Goal: Task Accomplishment & Management: Manage account settings

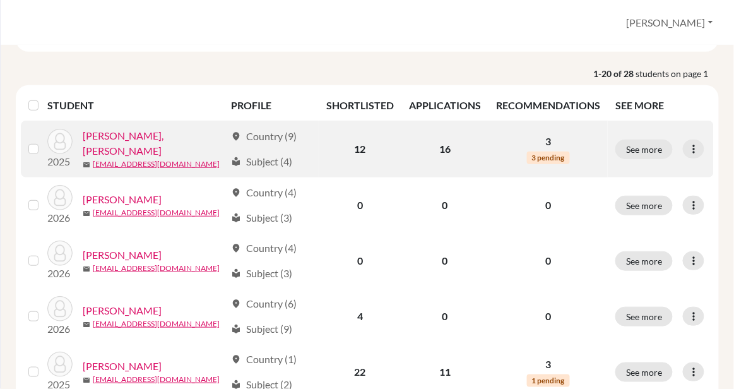
scroll to position [148, 0]
click at [696, 142] on icon at bounding box center [694, 148] width 13 height 13
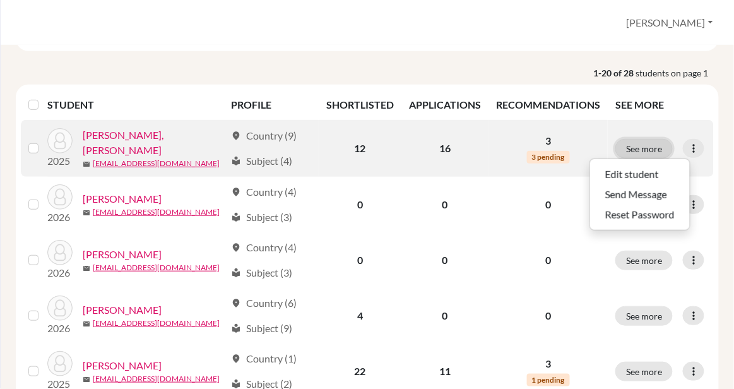
click at [636, 139] on button "See more" at bounding box center [644, 149] width 57 height 20
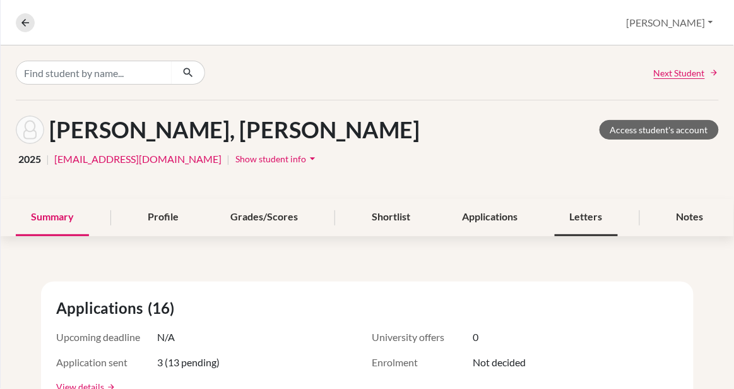
click at [592, 212] on div "Letters" at bounding box center [586, 217] width 63 height 37
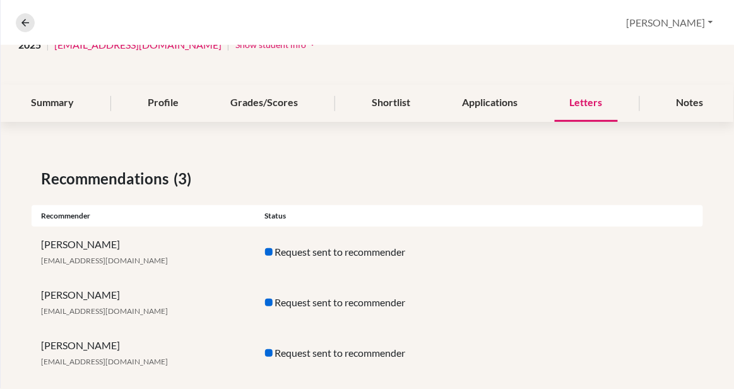
scroll to position [133, 0]
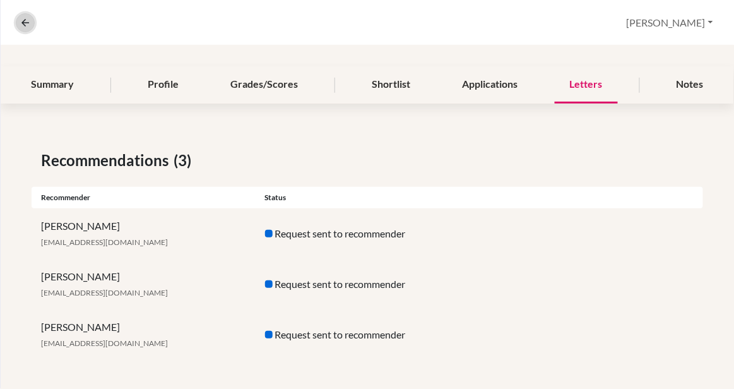
click at [20, 29] on button at bounding box center [25, 22] width 19 height 19
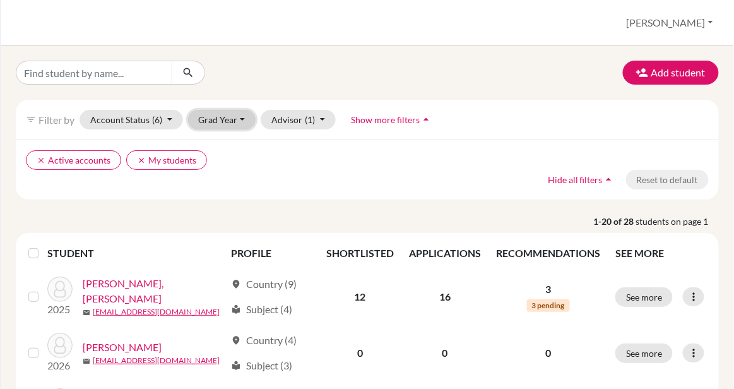
click at [227, 118] on button "Grad Year" at bounding box center [222, 120] width 68 height 20
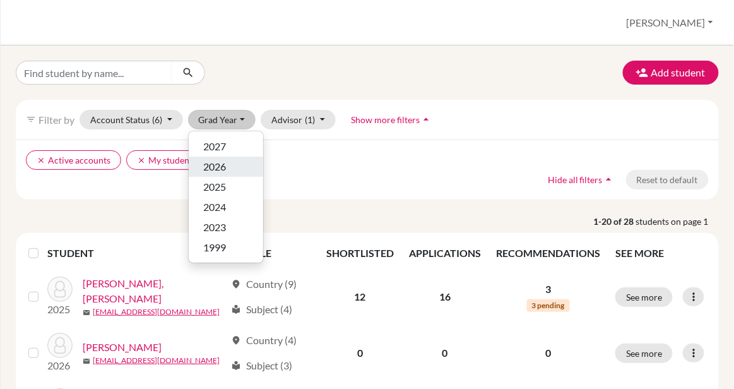
click at [229, 170] on div "2026" at bounding box center [226, 166] width 44 height 15
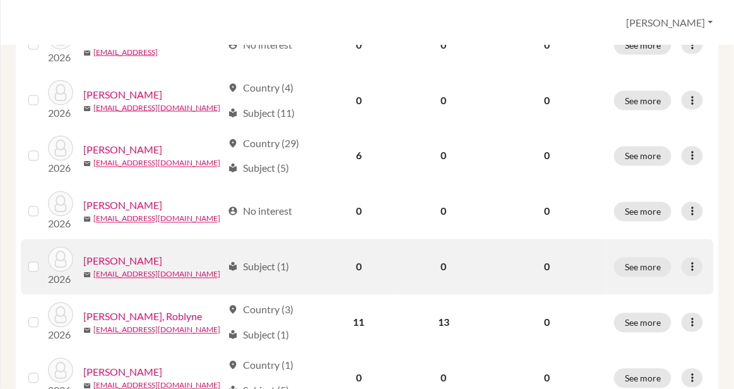
scroll to position [481, 0]
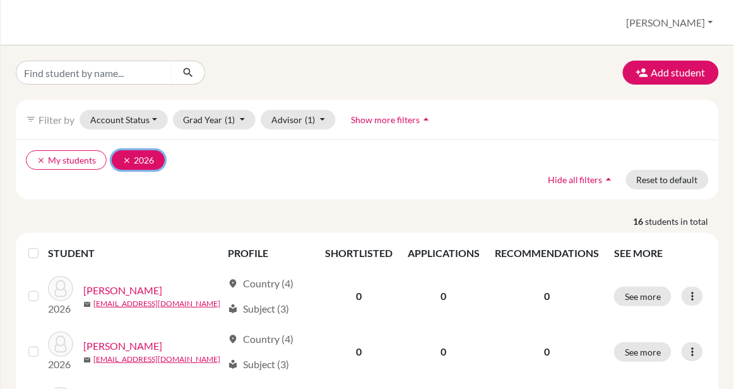
click at [127, 157] on icon "clear" at bounding box center [126, 160] width 9 height 9
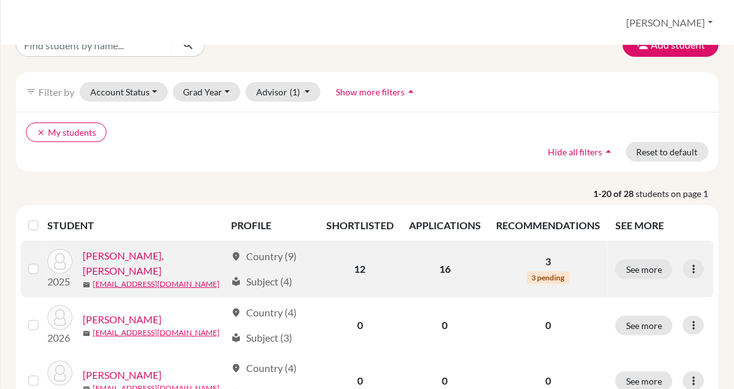
scroll to position [36, 0]
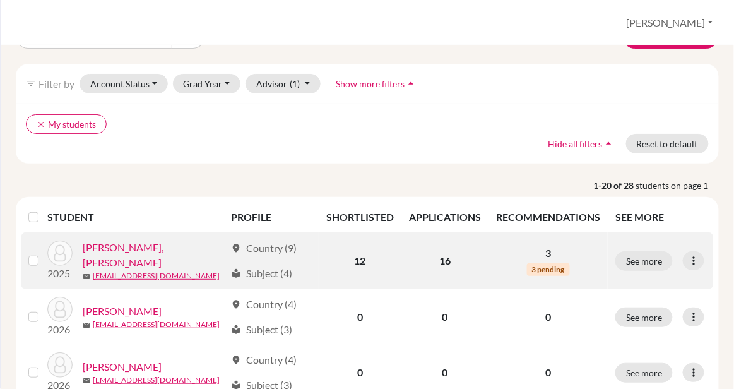
click at [116, 240] on link "[PERSON_NAME], [PERSON_NAME]" at bounding box center [154, 255] width 143 height 30
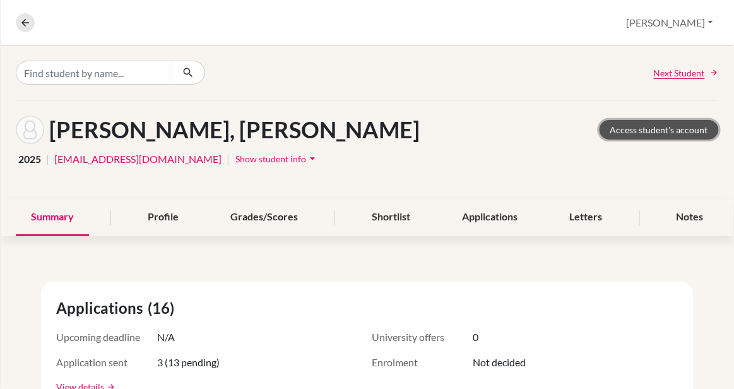
click at [630, 125] on link "Access student's account" at bounding box center [659, 130] width 119 height 20
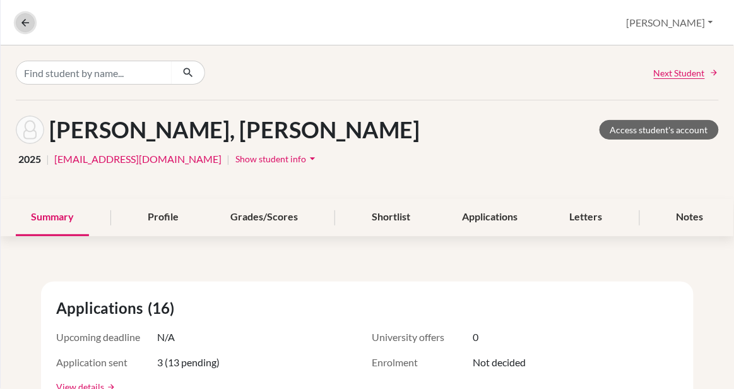
click at [25, 20] on icon at bounding box center [25, 22] width 11 height 11
click at [669, 21] on button "[PERSON_NAME]" at bounding box center [670, 23] width 98 height 24
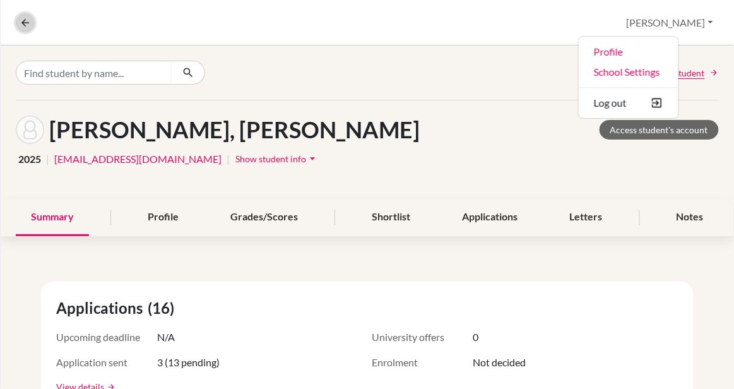
click at [28, 28] on button at bounding box center [25, 22] width 19 height 19
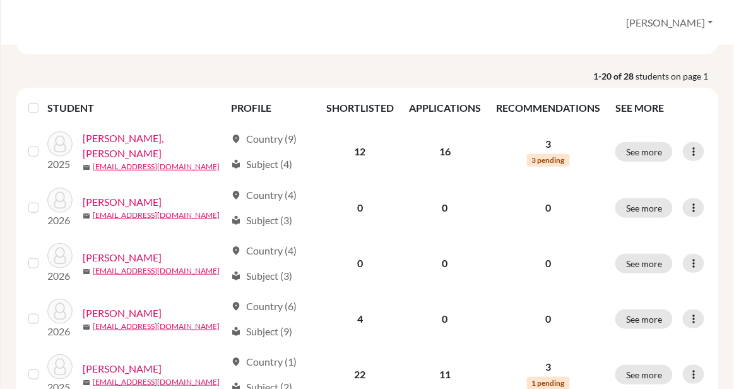
scroll to position [155, 0]
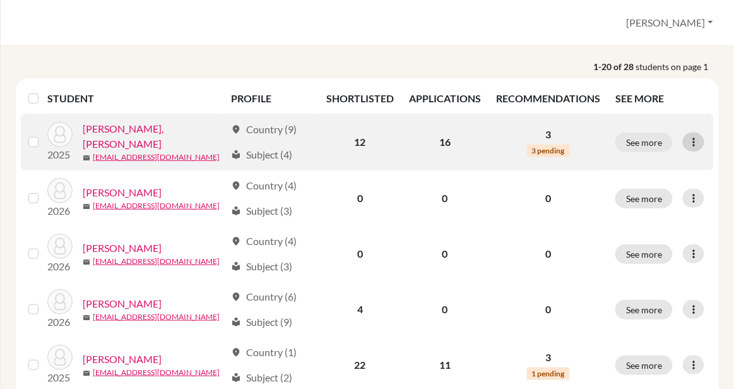
click at [698, 136] on icon at bounding box center [694, 142] width 13 height 13
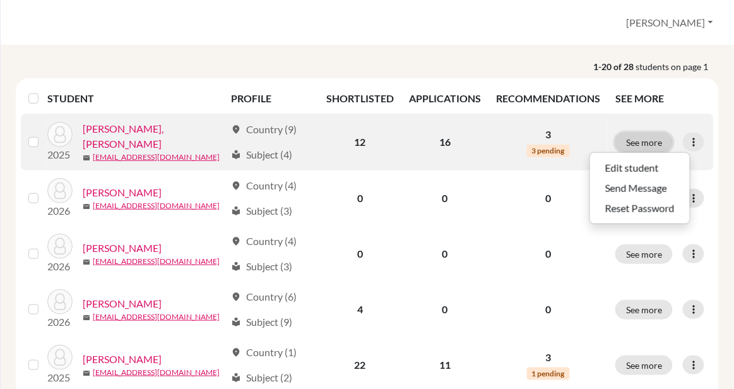
click at [640, 133] on button "See more" at bounding box center [644, 143] width 57 height 20
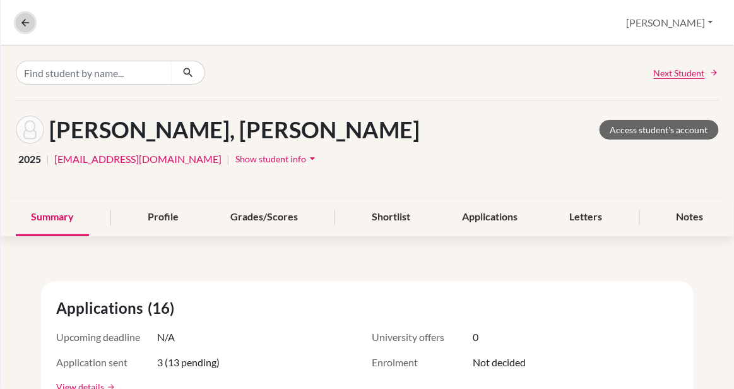
click at [20, 24] on icon at bounding box center [25, 22] width 11 height 11
click at [29, 23] on icon at bounding box center [25, 22] width 11 height 11
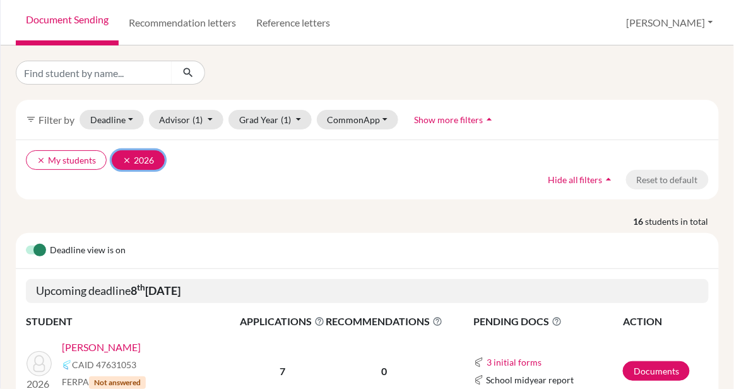
click at [122, 152] on button "clear 2026" at bounding box center [138, 160] width 53 height 20
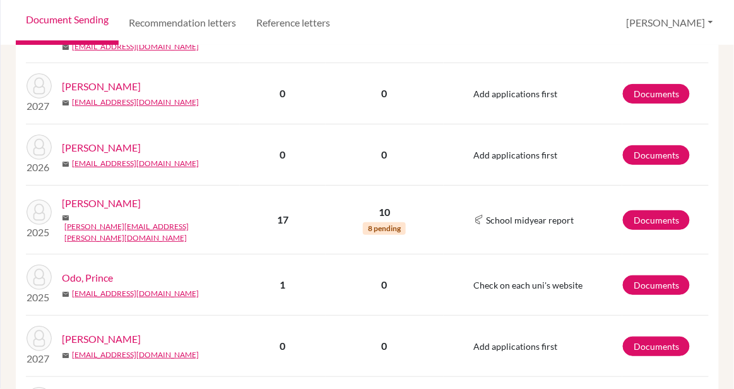
scroll to position [1205, 0]
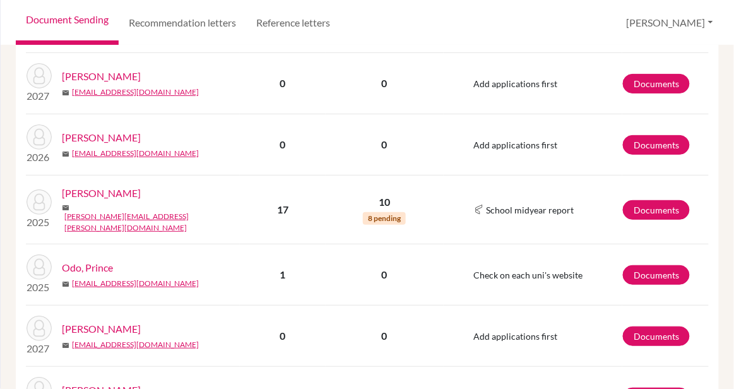
click at [99, 186] on link "Mugabi, Joshua" at bounding box center [101, 193] width 79 height 15
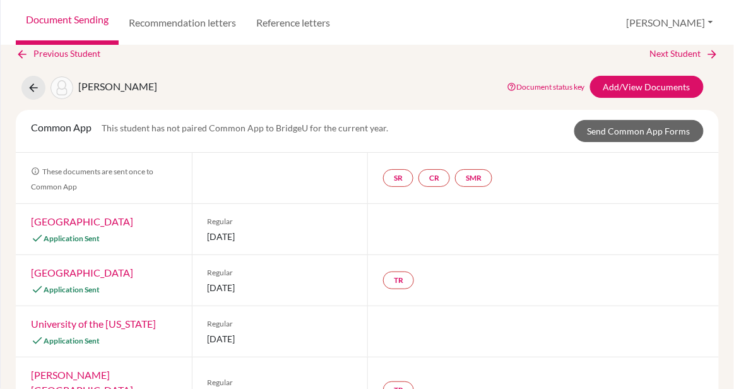
scroll to position [12, 0]
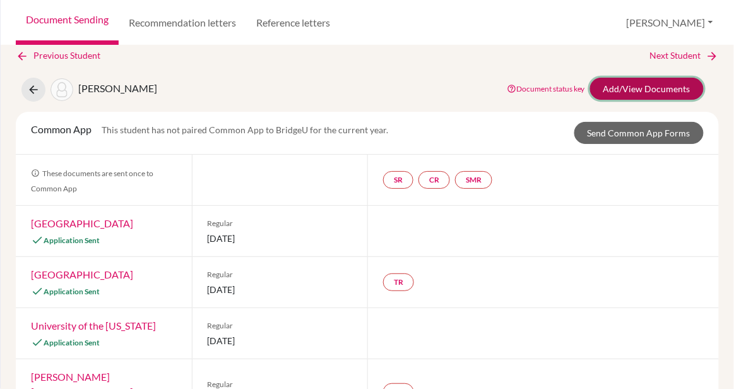
click at [647, 90] on link "Add/View Documents" at bounding box center [647, 89] width 114 height 22
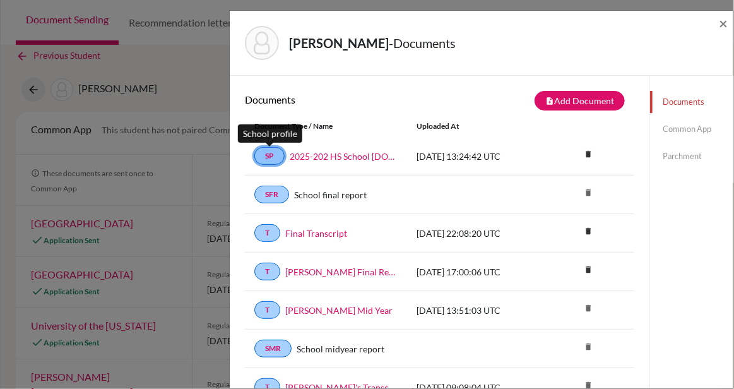
click at [265, 158] on link "SP" at bounding box center [269, 156] width 30 height 18
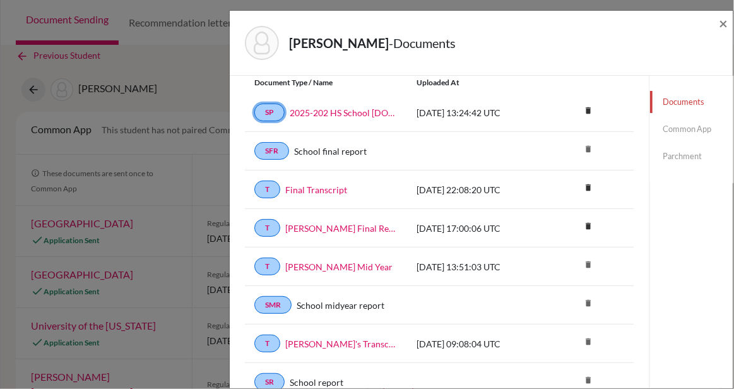
scroll to position [42, 0]
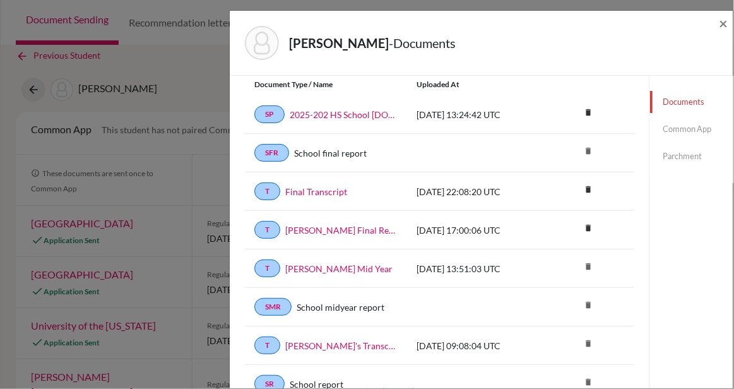
click at [170, 104] on div "[PERSON_NAME] - Documents × Documents note_add Add Document Document type Chang…" at bounding box center [367, 194] width 734 height 389
click at [726, 23] on span "×" at bounding box center [724, 23] width 9 height 18
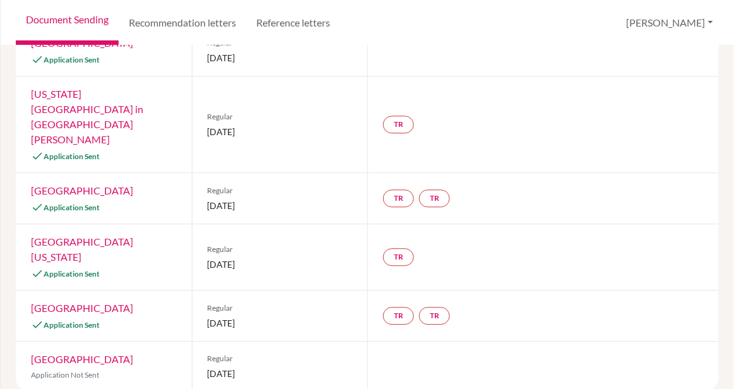
scroll to position [691, 0]
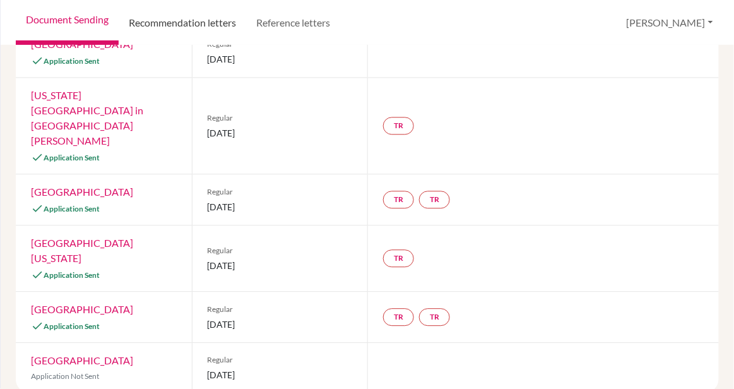
click at [145, 19] on link "Recommendation letters" at bounding box center [183, 22] width 128 height 45
